Goal: Information Seeking & Learning: Learn about a topic

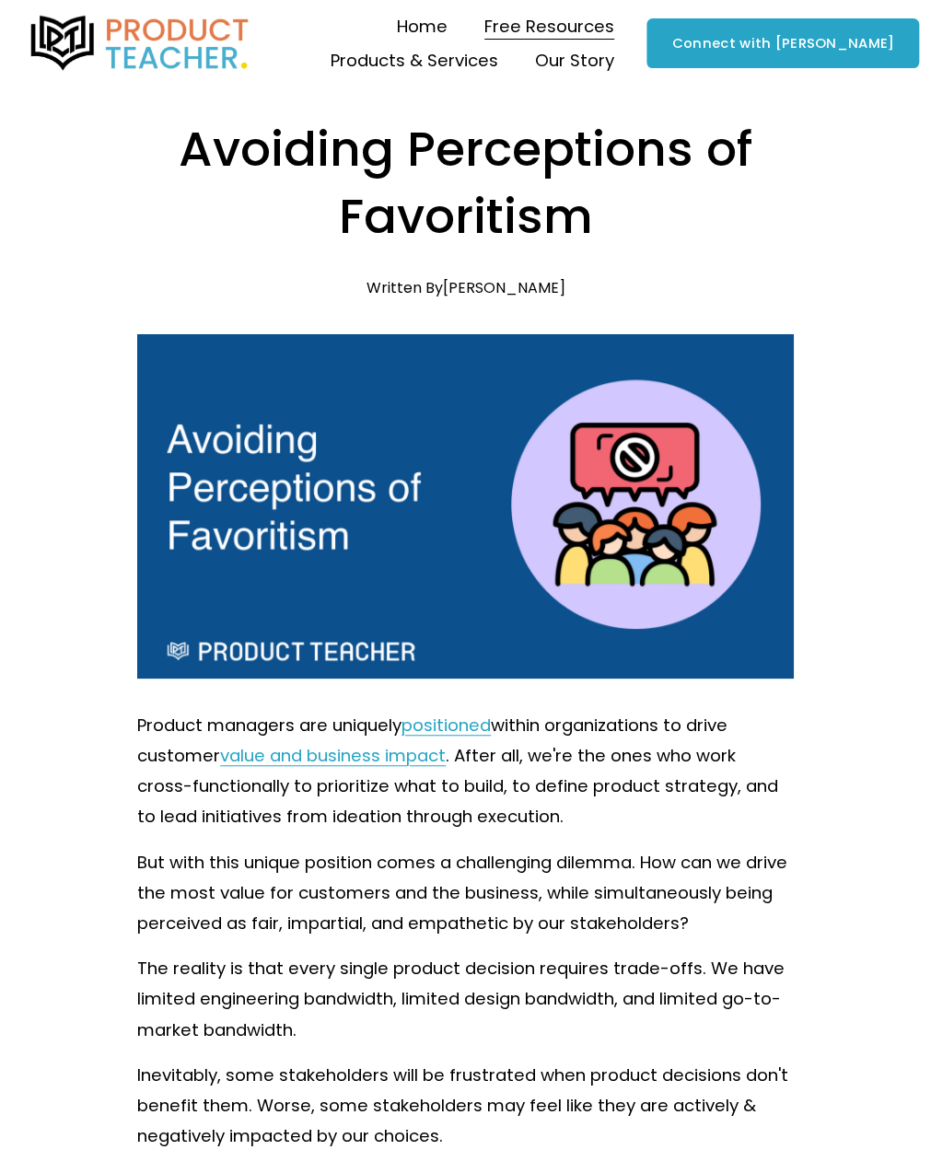
click at [182, 23] on img at bounding box center [140, 43] width 225 height 55
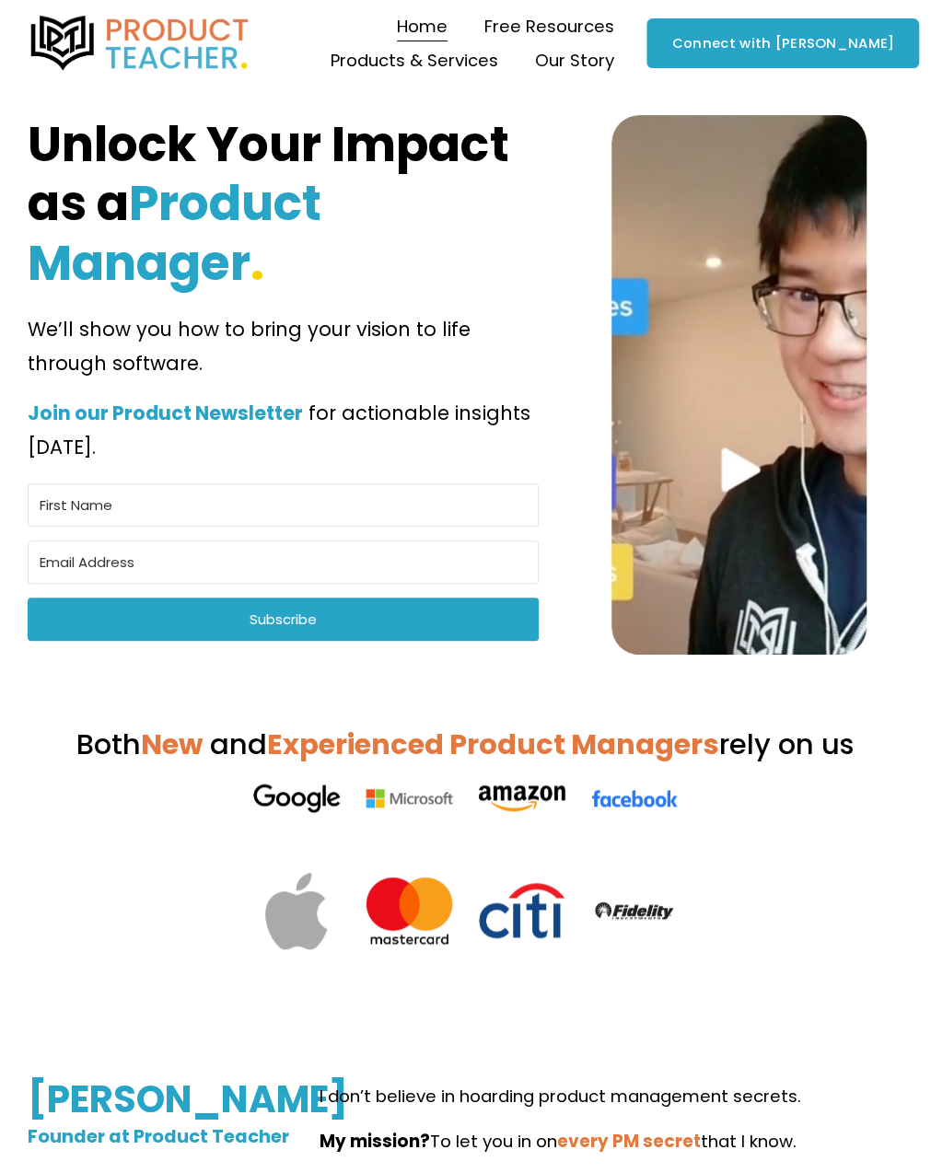
click at [0, 0] on span "Blog" at bounding box center [0, 0] width 0 height 0
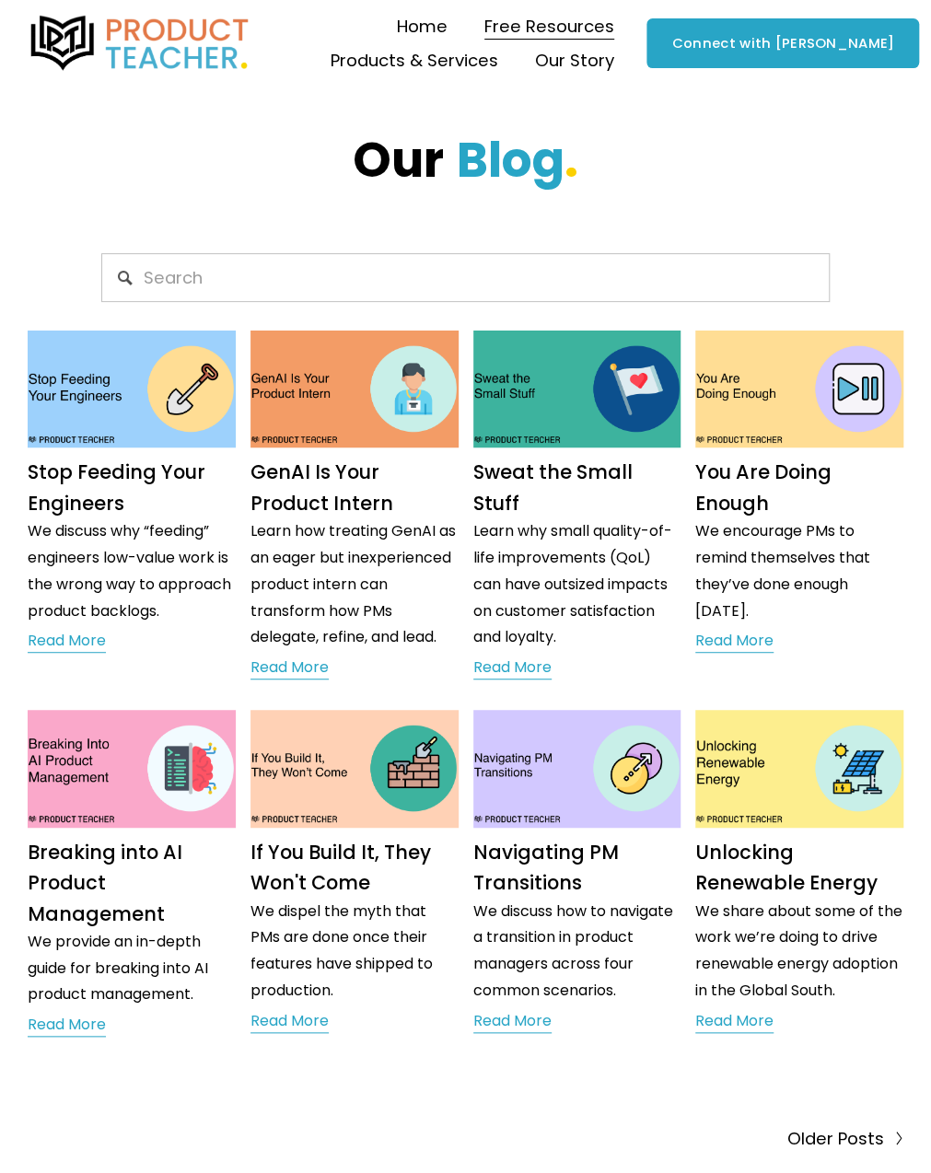
click at [214, 274] on input "Search" at bounding box center [465, 277] width 729 height 49
type input "prioritization"
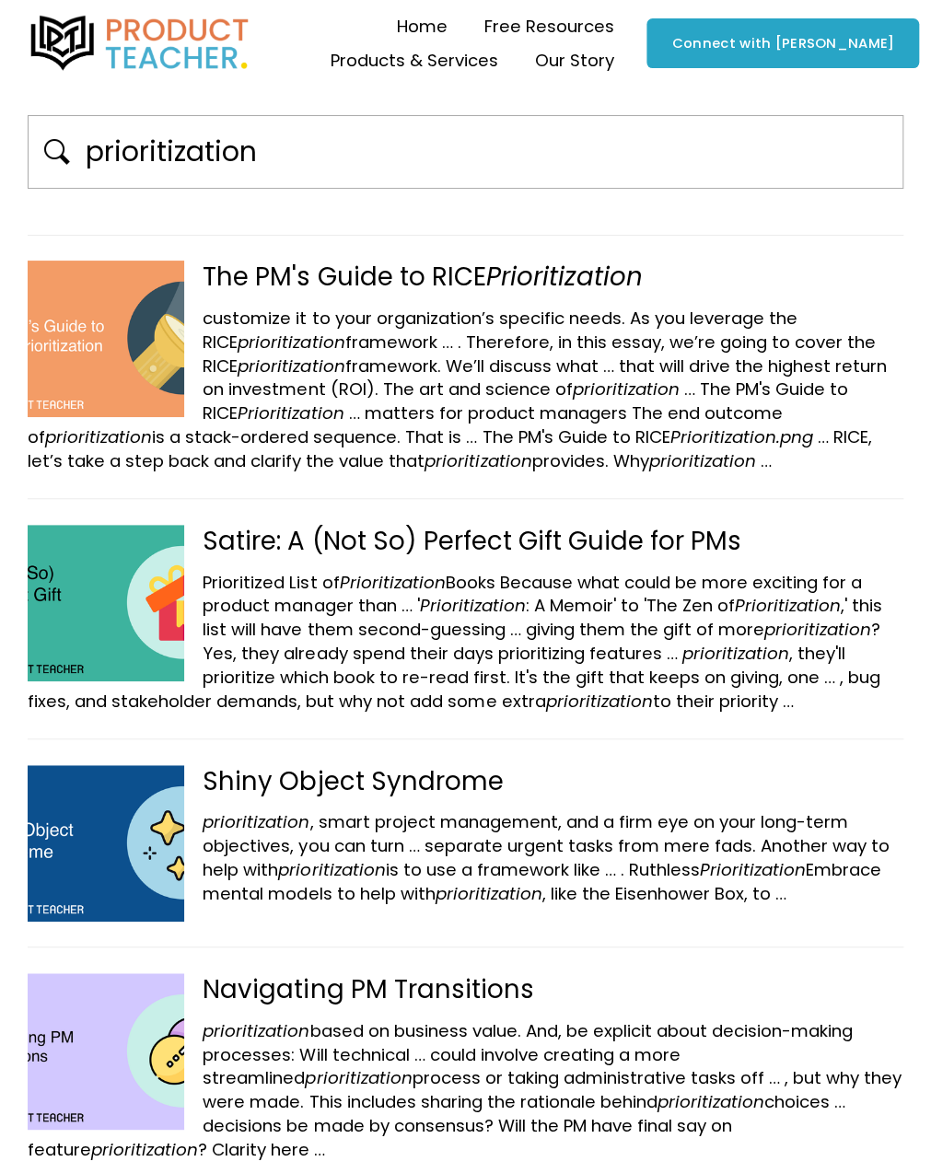
click at [558, 347] on span ". Therefore, in this essay, we’re going to cover the RICE prioritization framew…" at bounding box center [539, 354] width 672 height 47
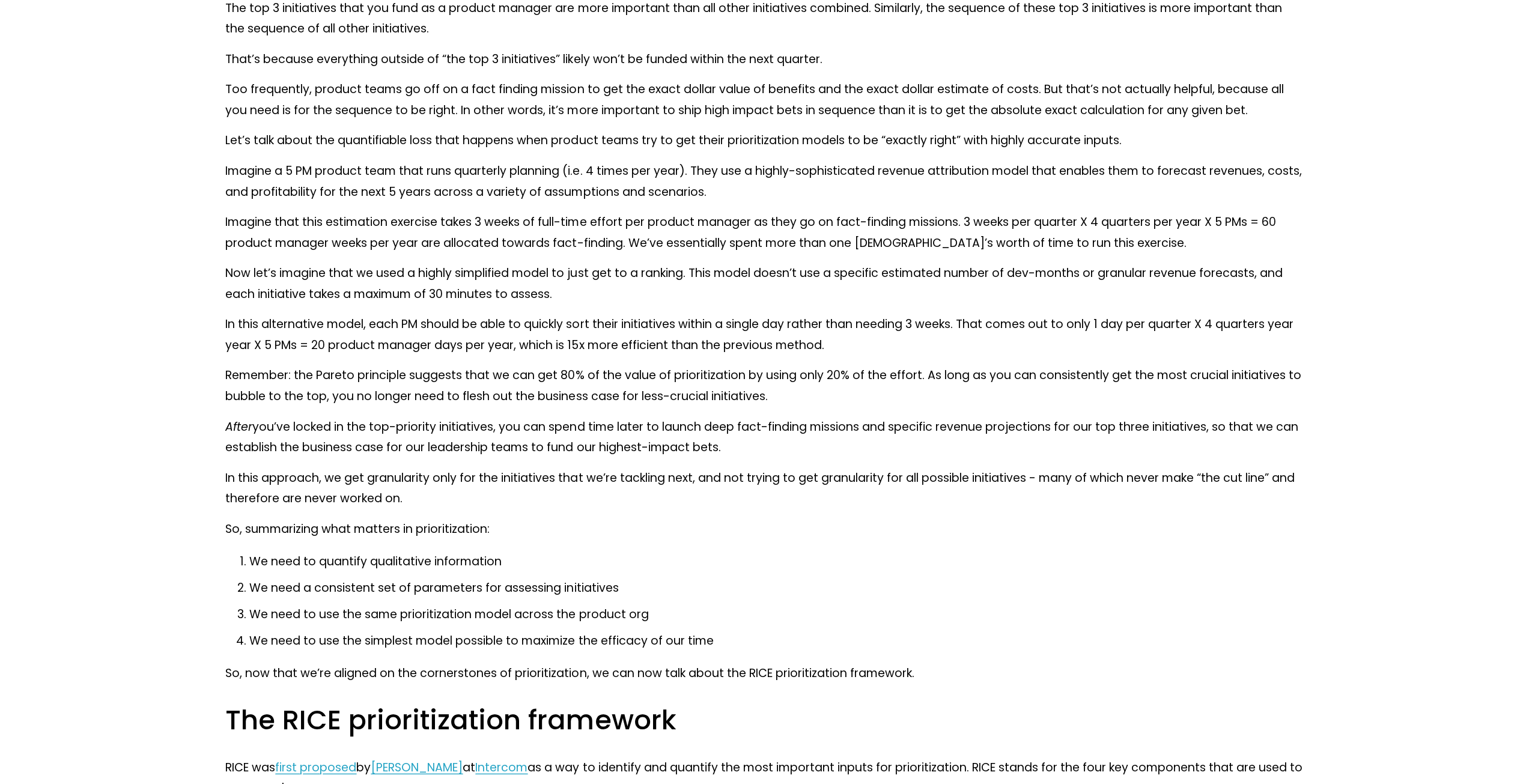
scroll to position [2743, 0]
click at [607, 515] on div "As product managers, we have limited resources. We can’t pursue every initiativ…" at bounding box center [764, 708] width 1078 height 5422
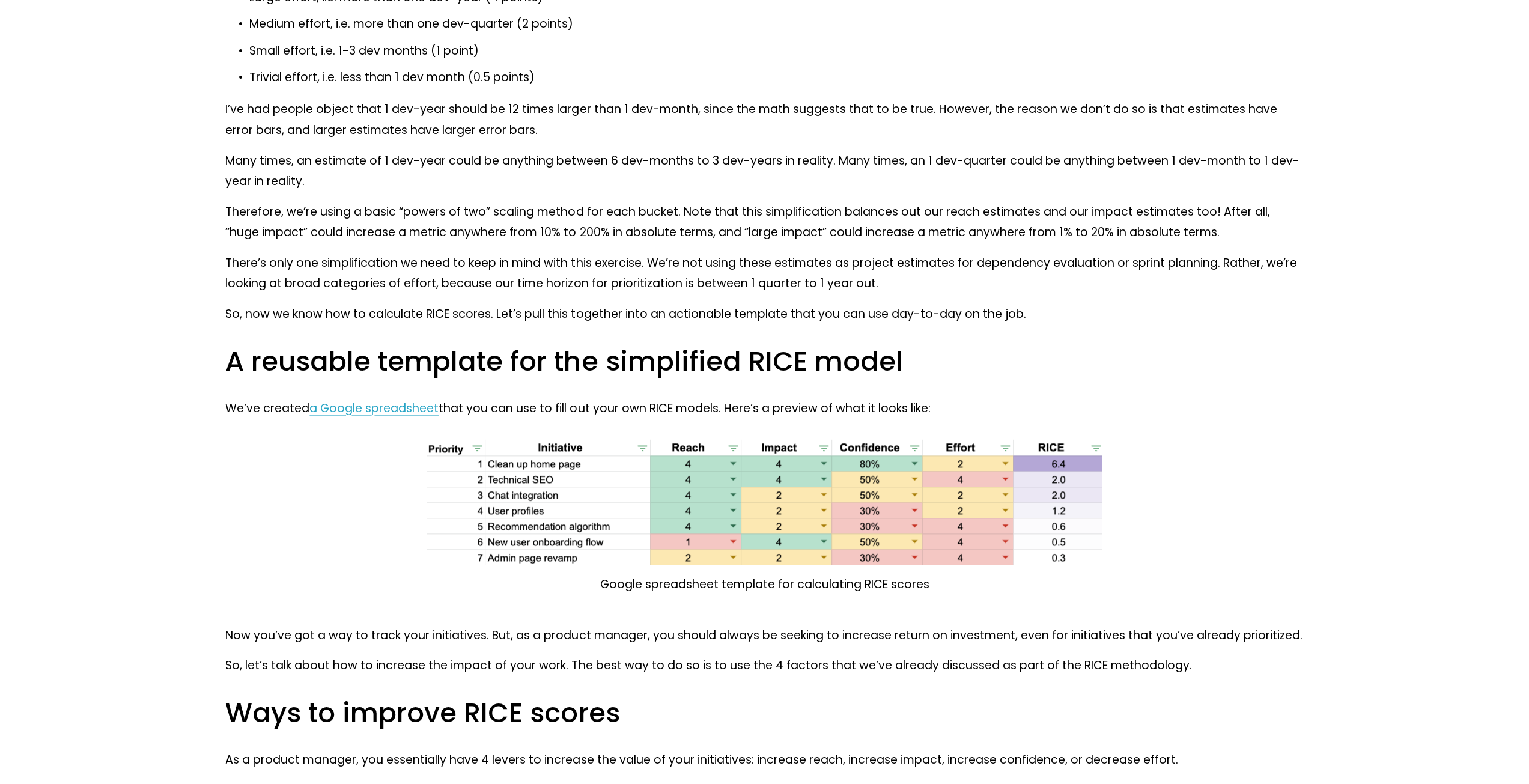
scroll to position [5840, 0]
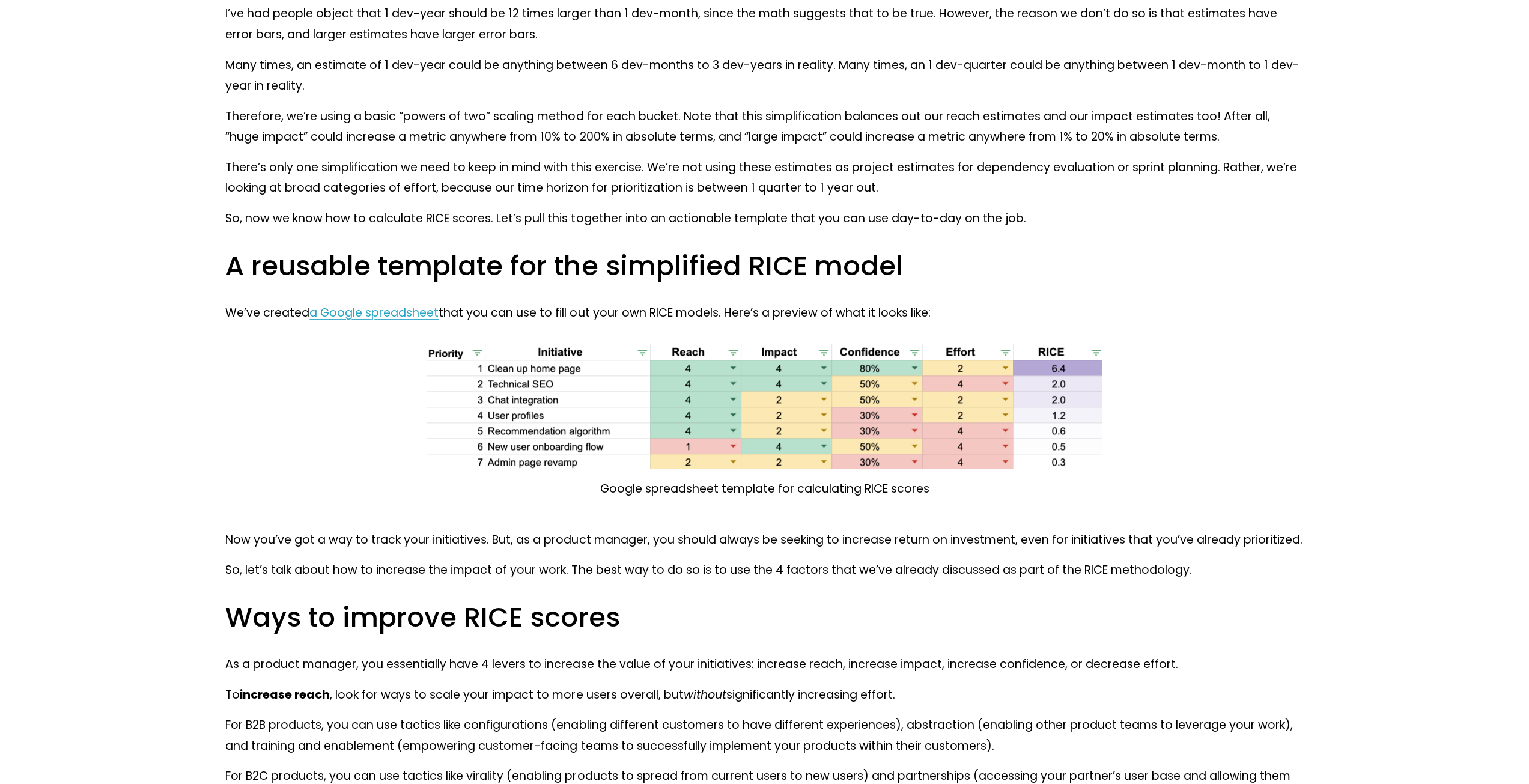
click at [420, 316] on span "a Google spreadsheet" at bounding box center [374, 312] width 129 height 16
click at [607, 605] on h2 "Ways to improve RICE scores" at bounding box center [764, 617] width 1078 height 35
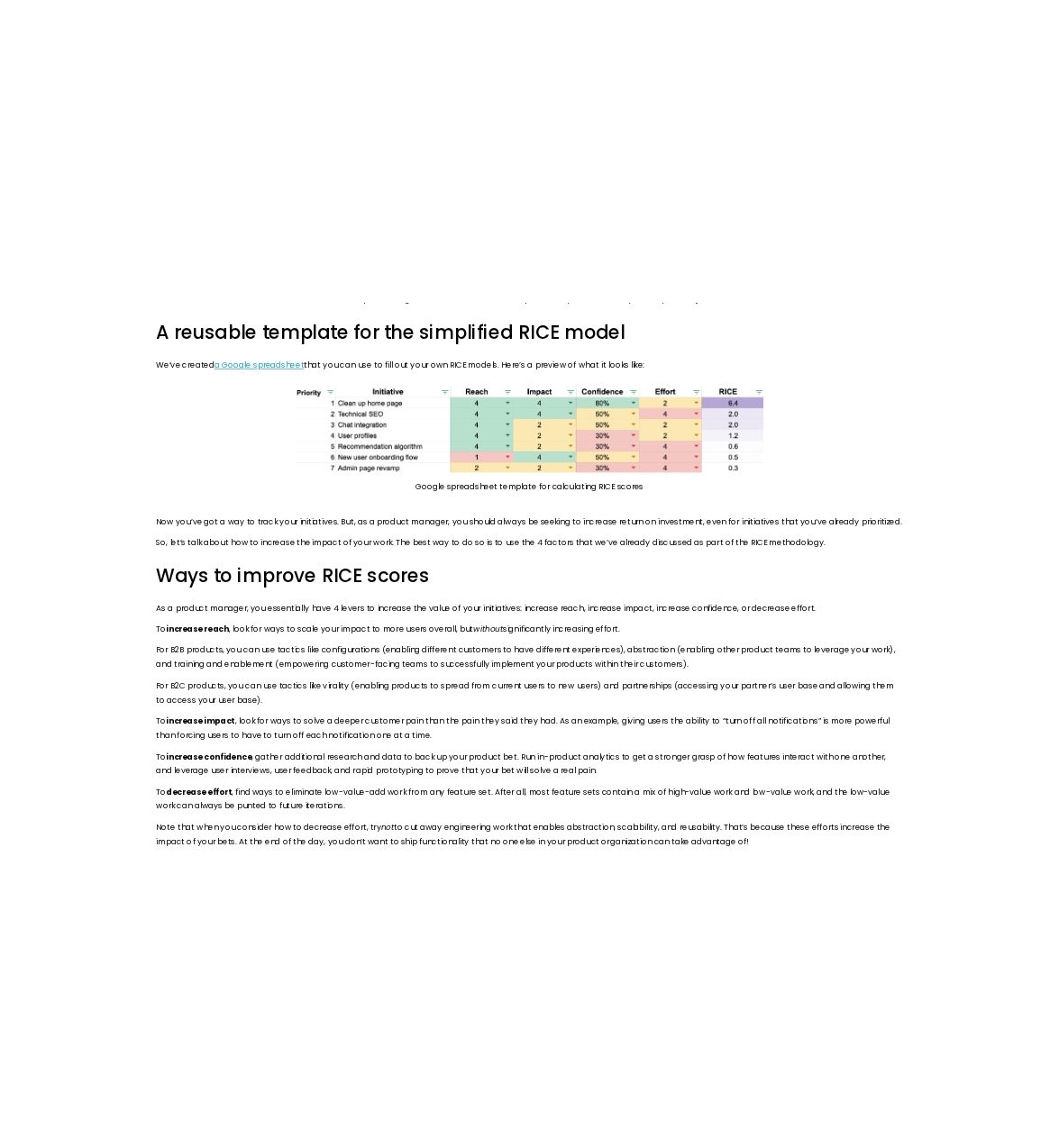
scroll to position [9024, 0]
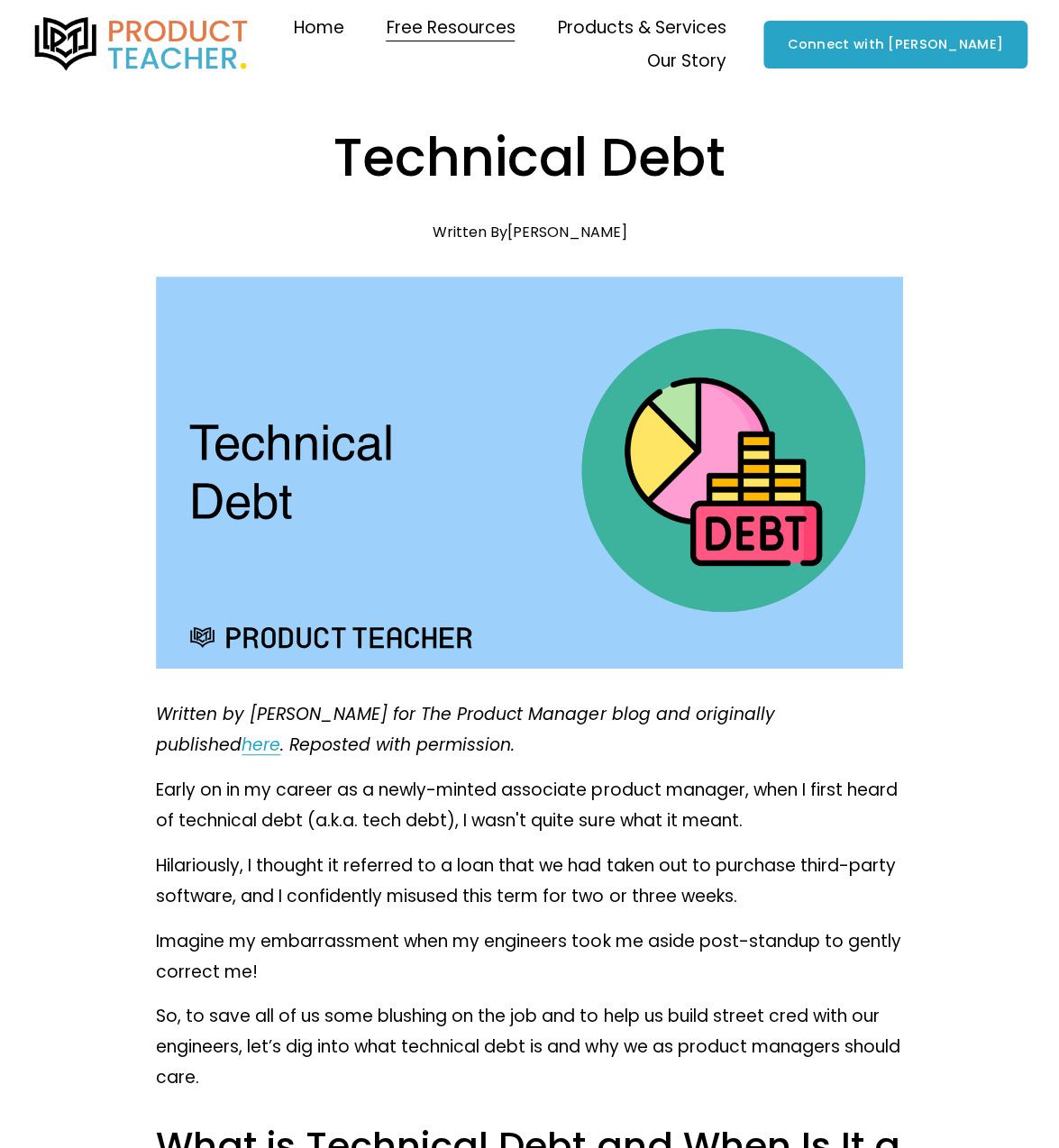
click at [0, 0] on span "Blog" at bounding box center [0, 0] width 0 height 0
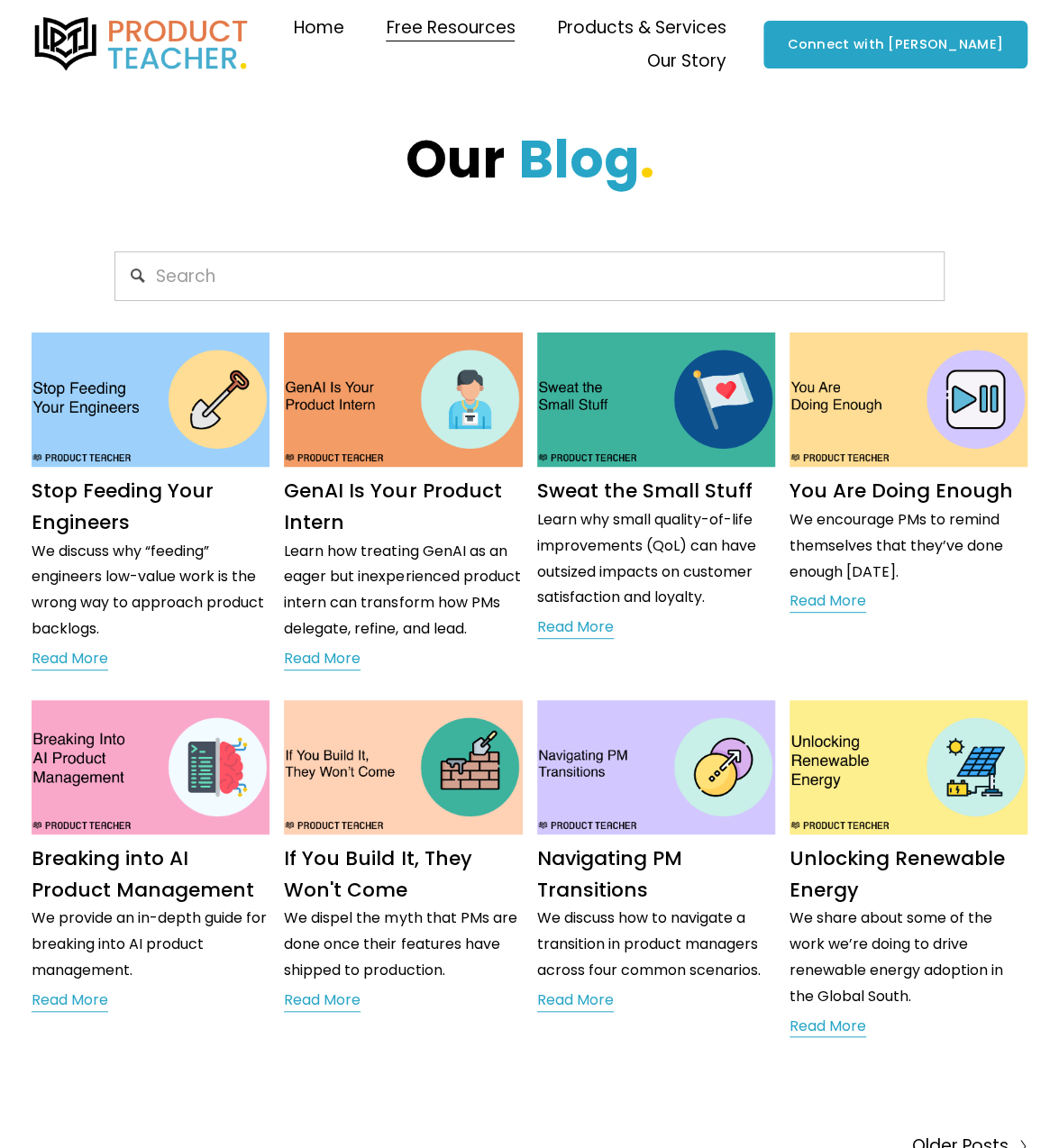
click at [505, 283] on input "Search" at bounding box center [529, 276] width 829 height 50
type input "stakeholder alignment"
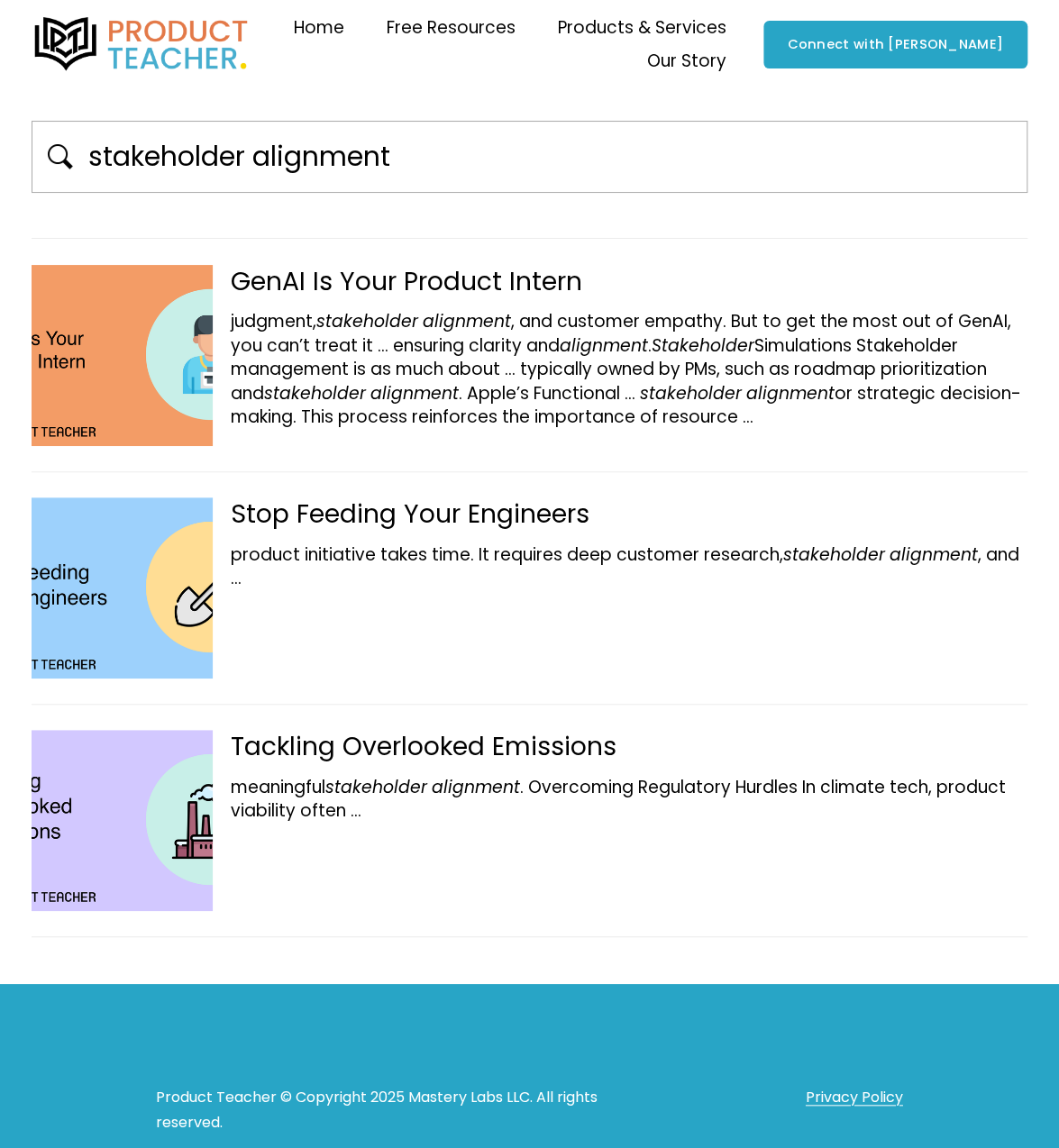
click at [472, 756] on div "Tackling Overlooked Emissions" at bounding box center [530, 747] width 996 height 33
click at [430, 548] on span "product initiative takes time. It requires deep customer research, stakeholder …" at bounding box center [625, 554] width 789 height 24
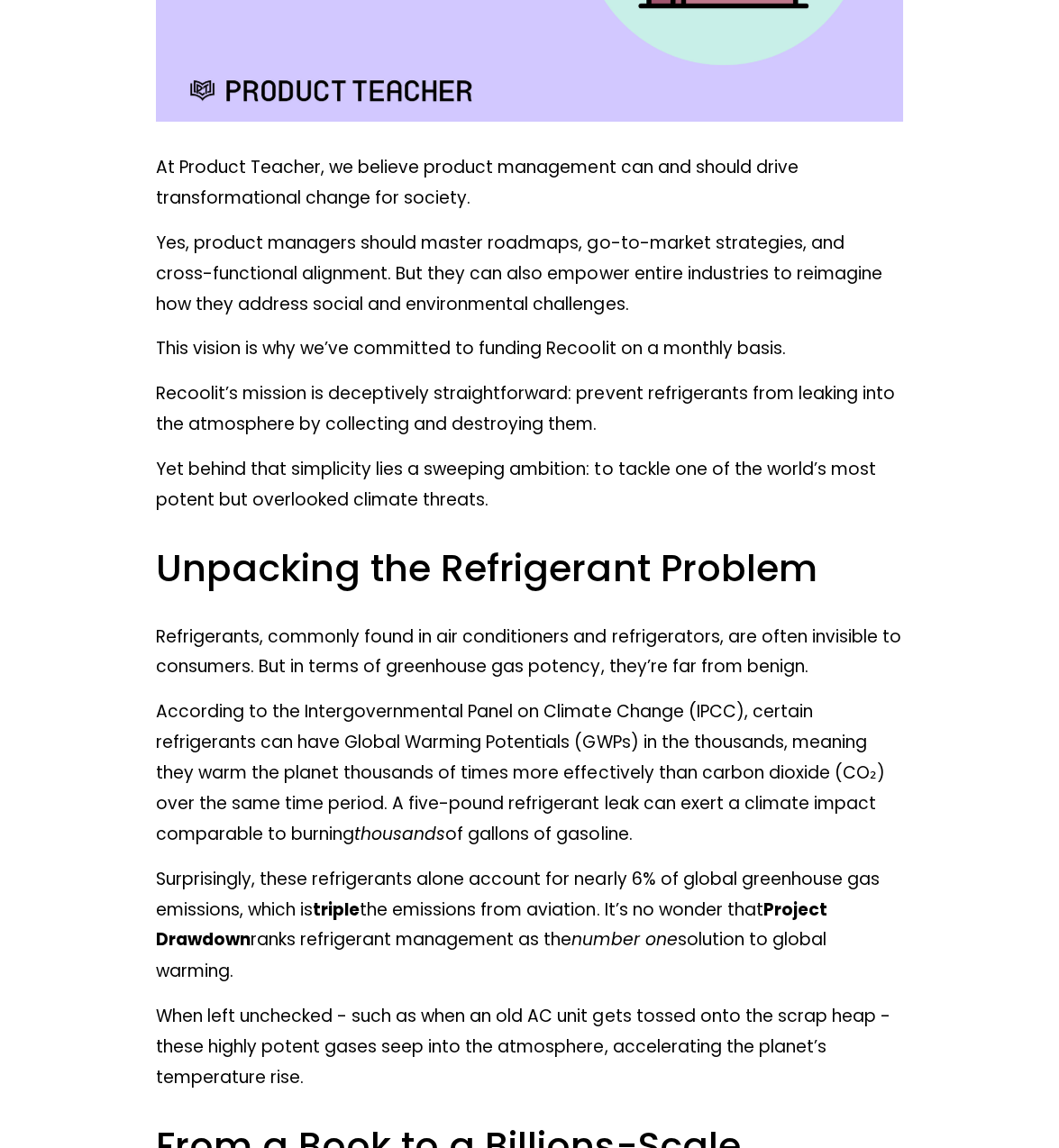
scroll to position [624, 0]
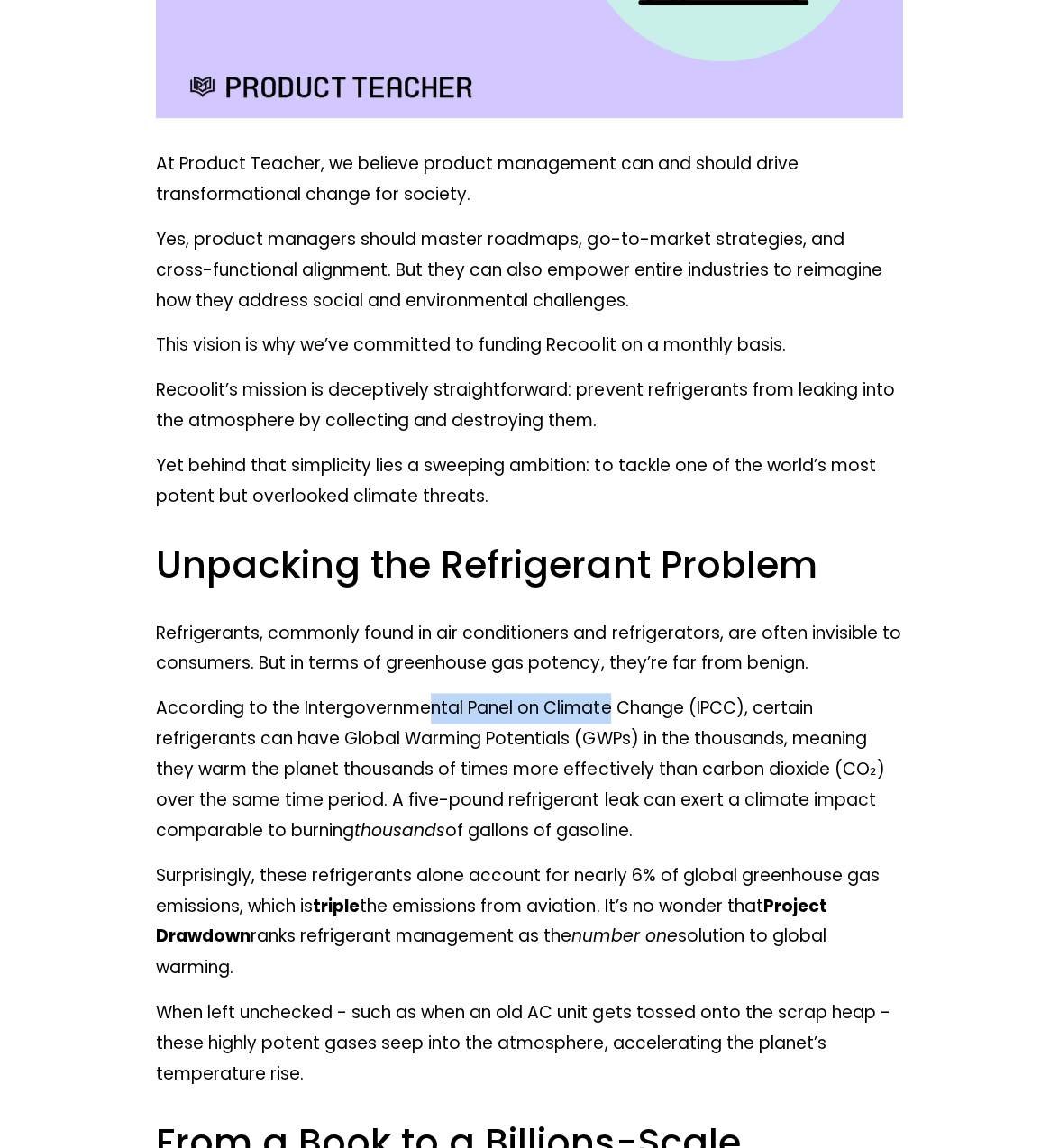
drag, startPoint x: 609, startPoint y: 691, endPoint x: 429, endPoint y: 711, distance: 181.1
click at [429, 711] on p "According to the Intergovernmental Panel on Climate Change (IPCC), certain refr…" at bounding box center [529, 769] width 747 height 153
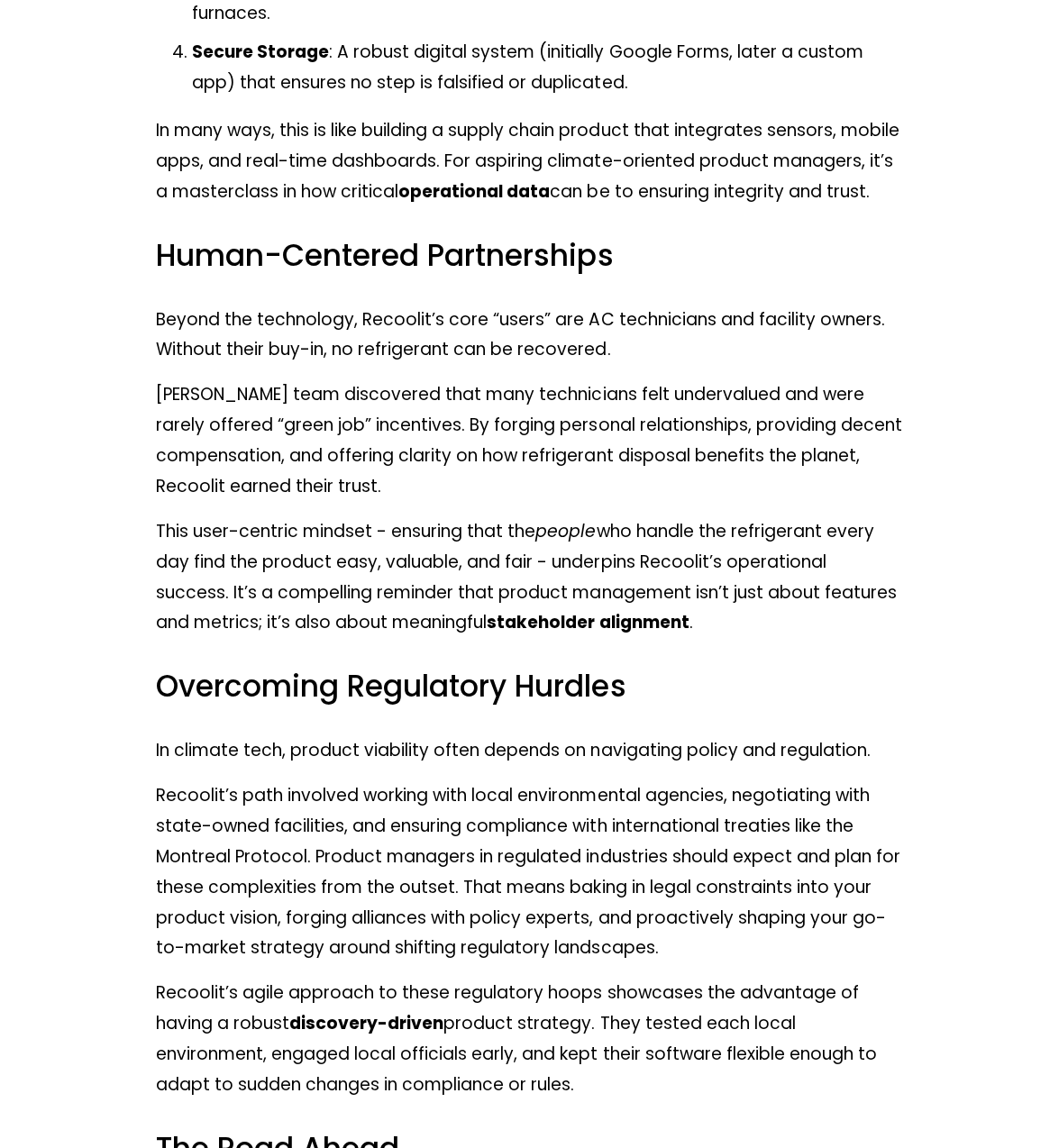
scroll to position [7073, 0]
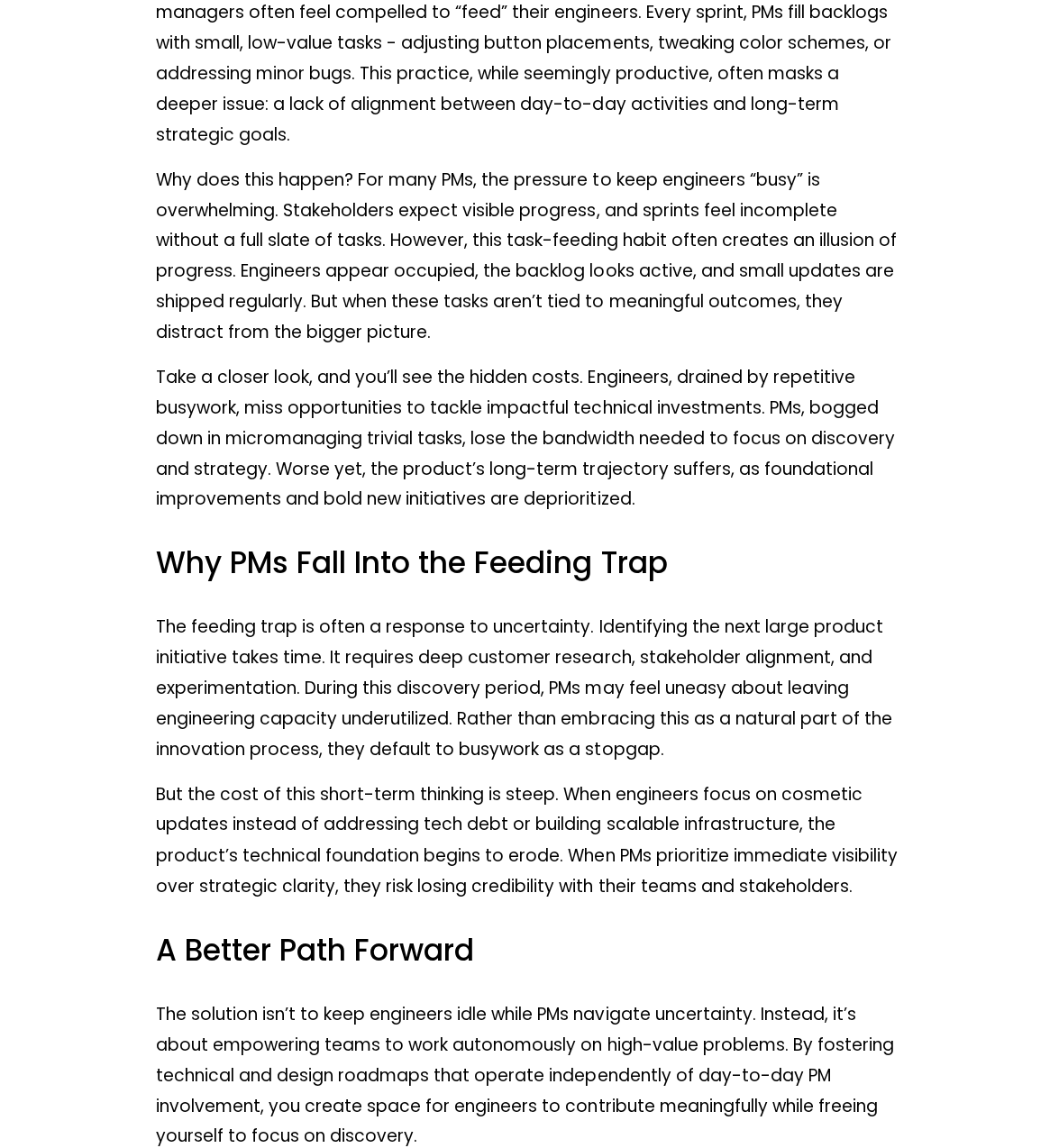
scroll to position [811, 0]
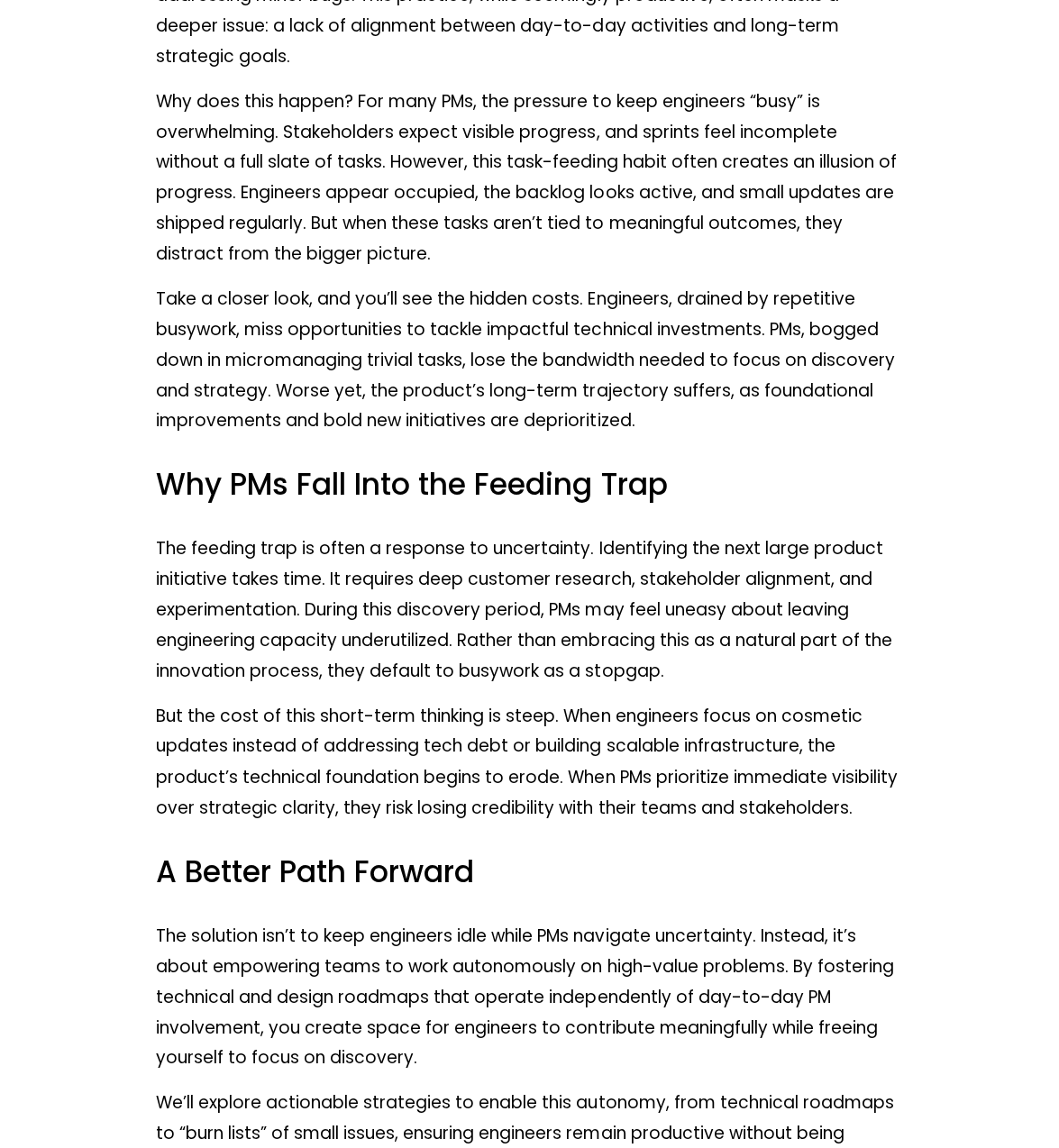
click at [640, 787] on p "But the cost of this short-term thinking is steep. When engineers focus on cosm…" at bounding box center [529, 762] width 747 height 122
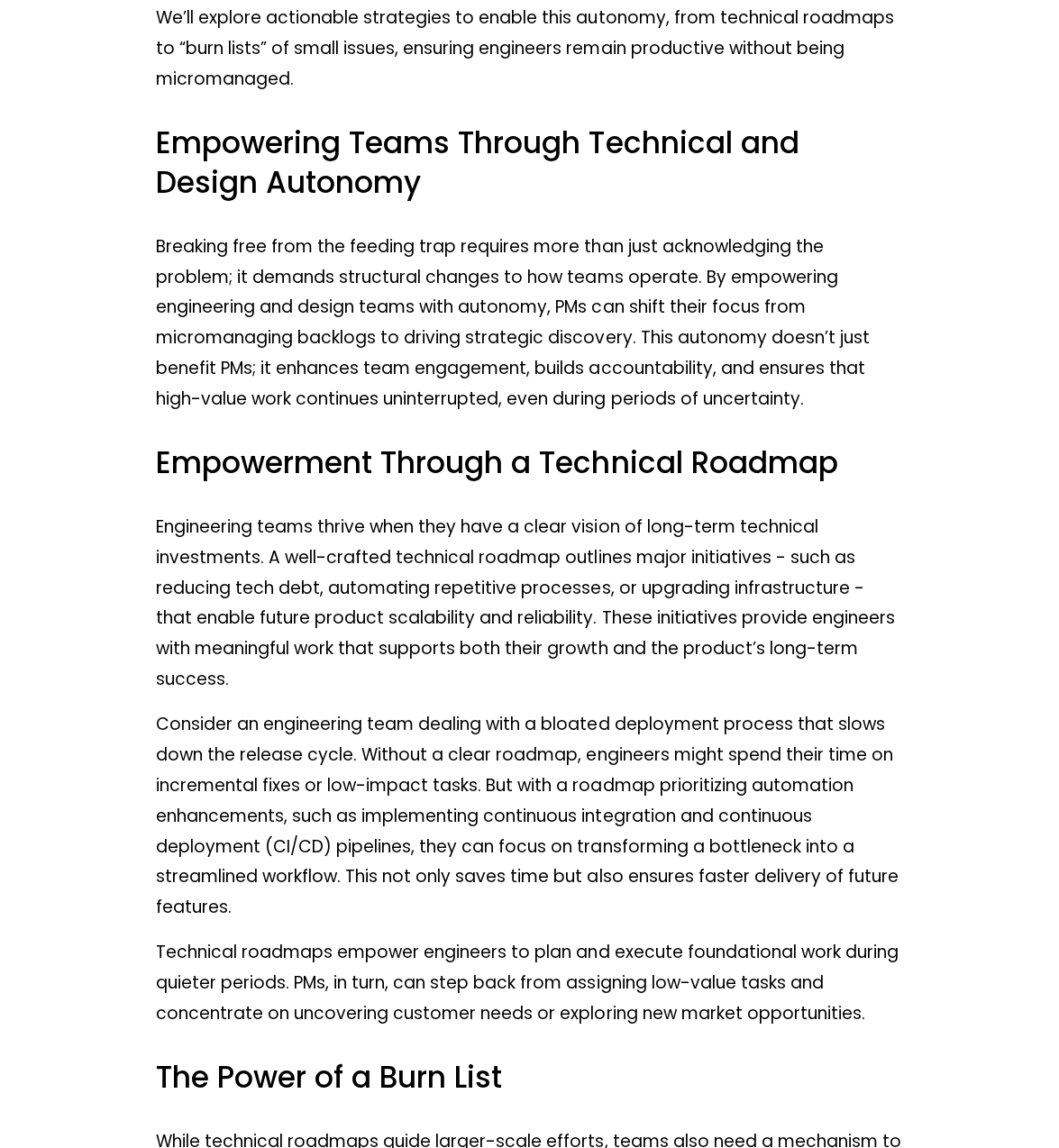
scroll to position [1897, 0]
click at [480, 853] on p "Consider an engineering team dealing with a bloated deployment process that slo…" at bounding box center [529, 815] width 747 height 213
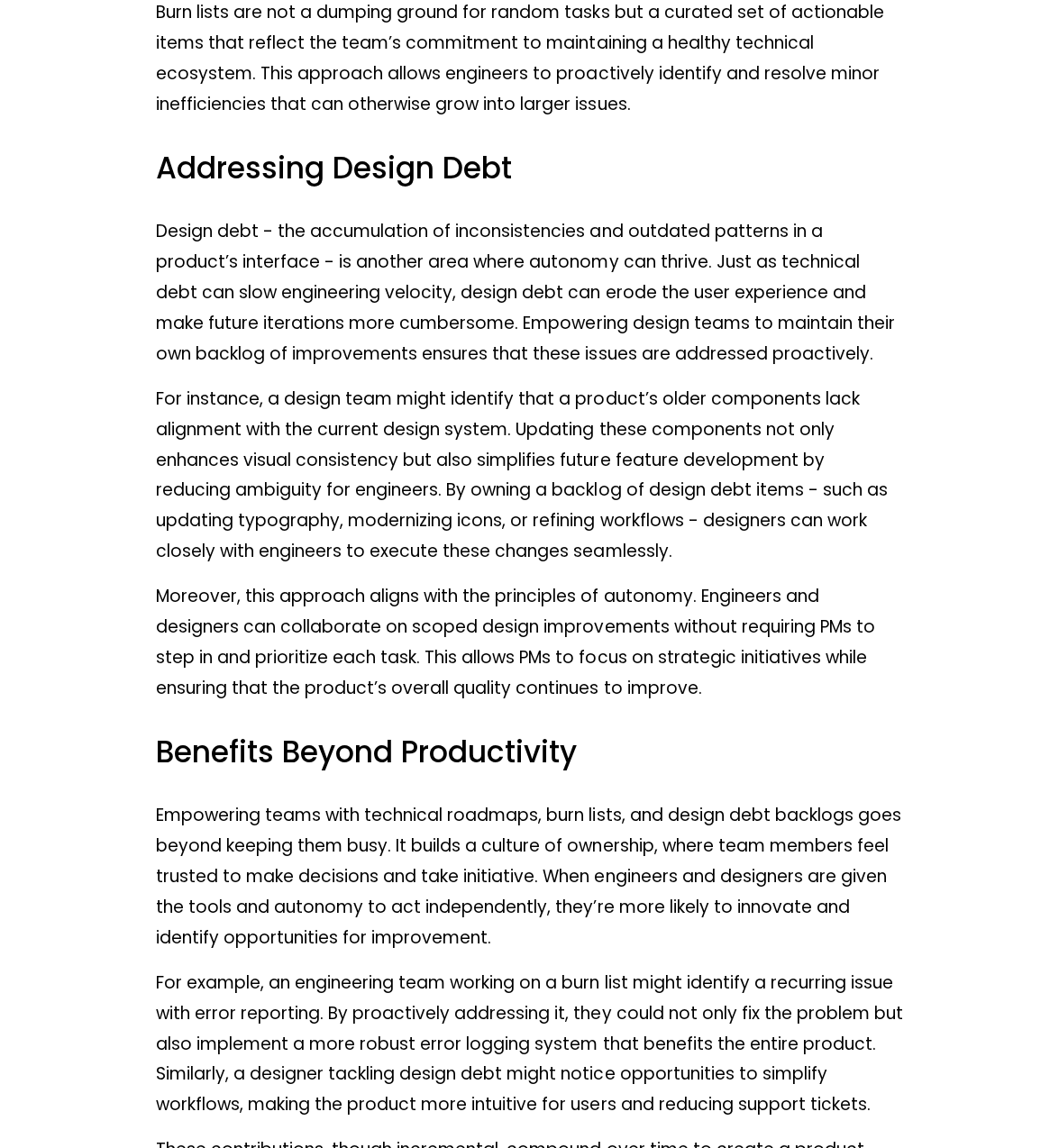
scroll to position [0, 0]
